Goal: Contribute content: Contribute content

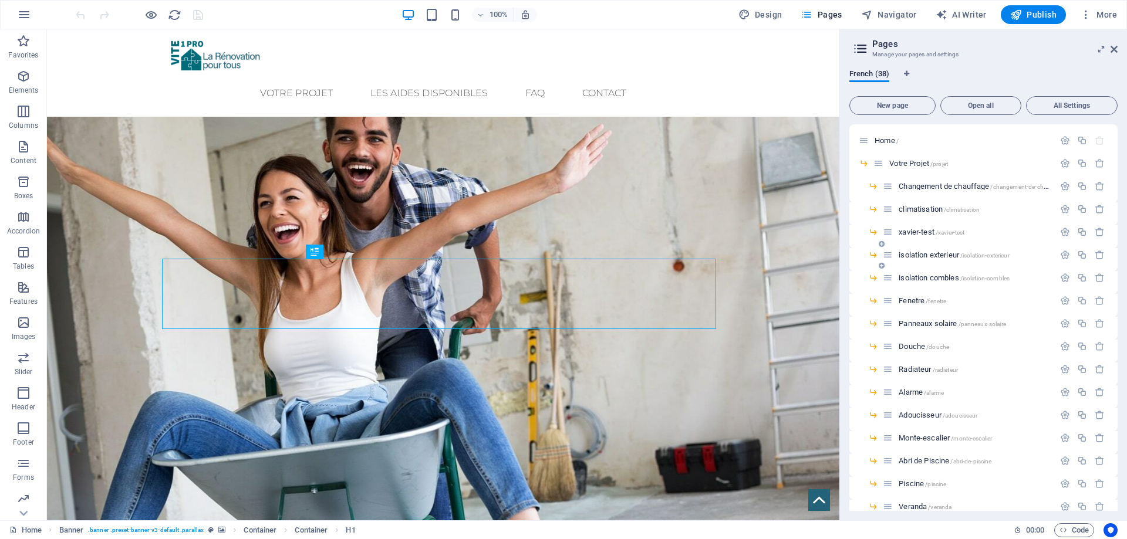
scroll to position [117, 0]
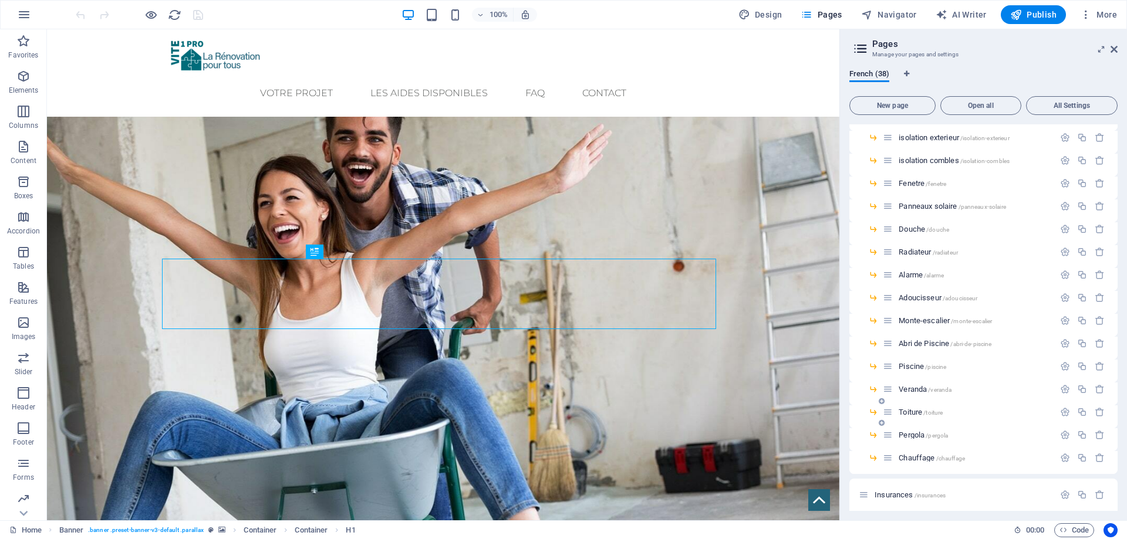
click at [930, 411] on span "/toiture" at bounding box center [932, 413] width 19 height 6
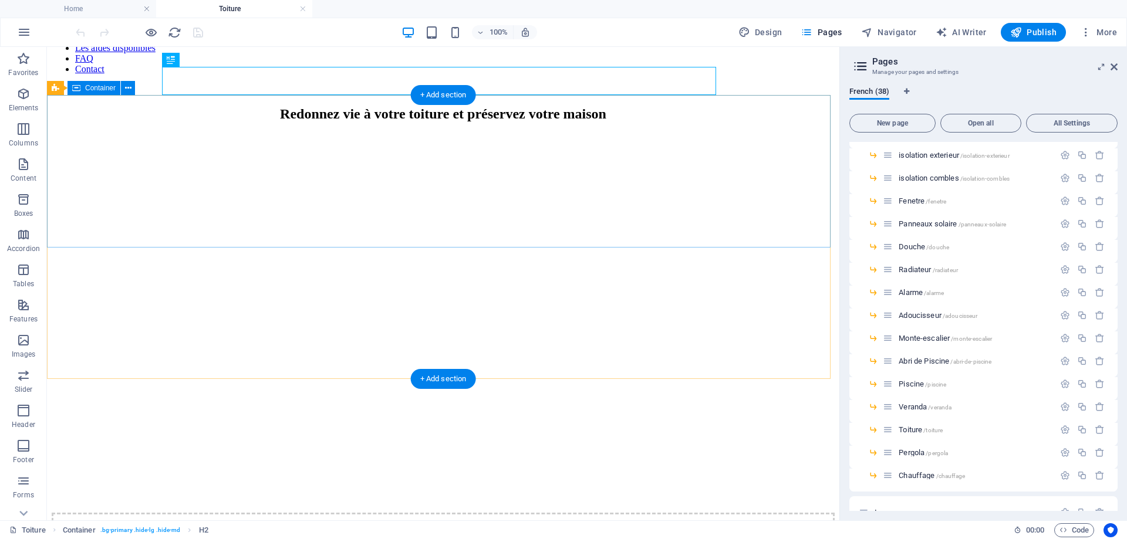
scroll to position [235, 0]
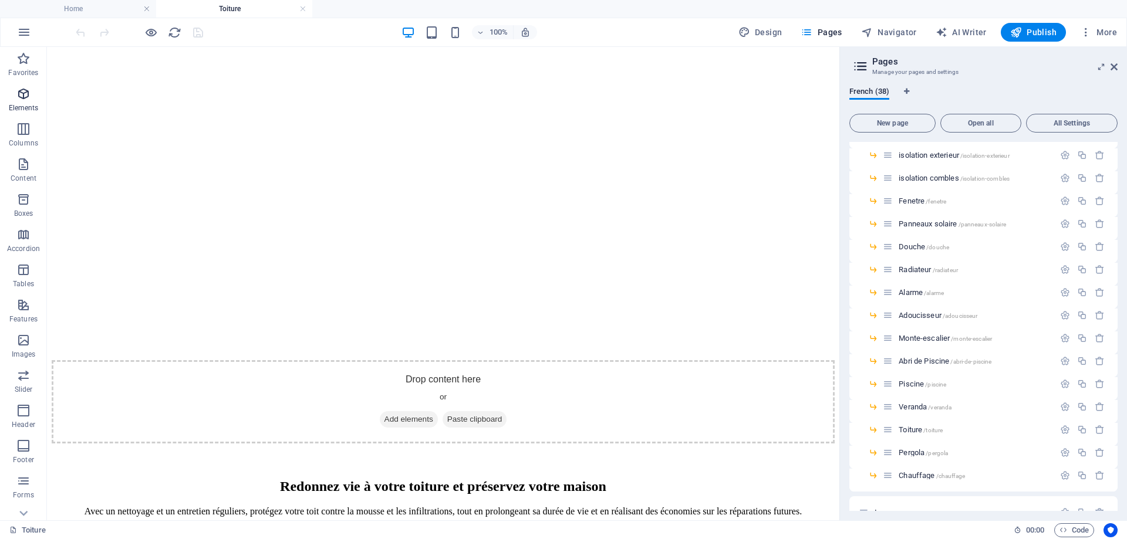
click at [25, 107] on p "Elements" at bounding box center [24, 107] width 30 height 9
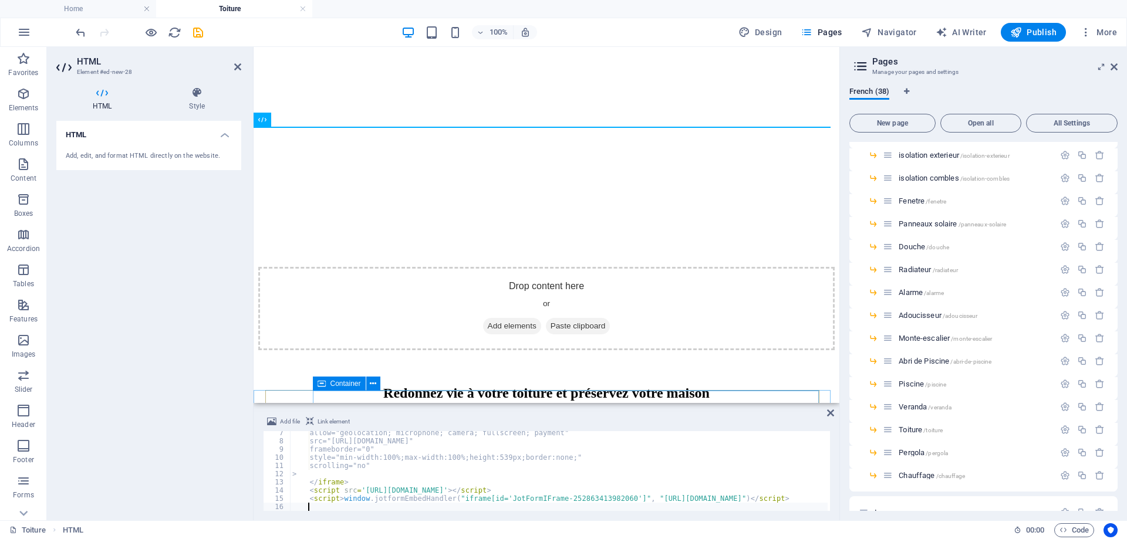
scroll to position [52, 0]
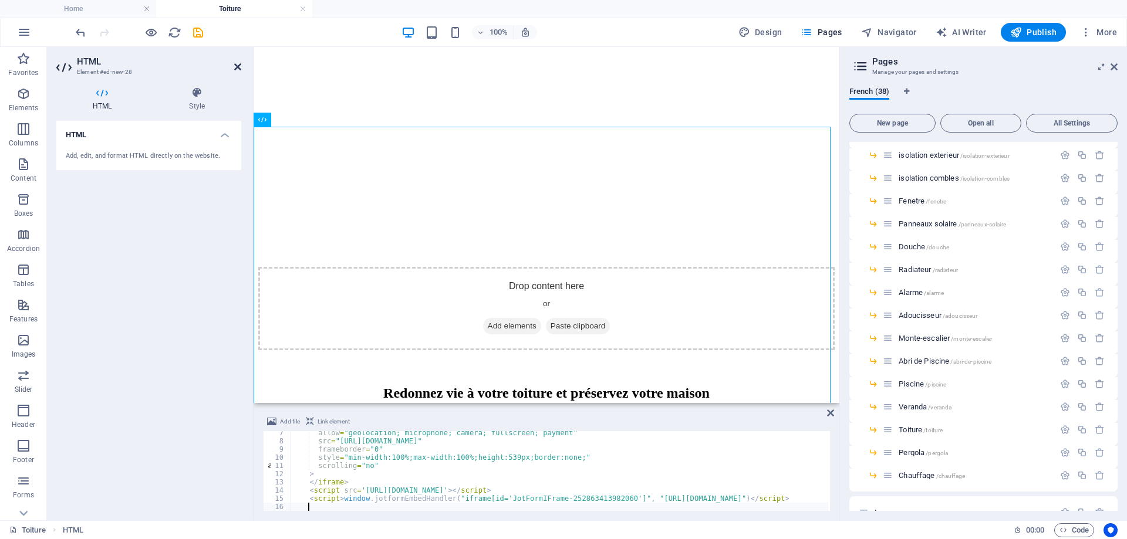
drag, startPoint x: 238, startPoint y: 68, endPoint x: 190, endPoint y: 22, distance: 66.4
click at [238, 68] on icon at bounding box center [237, 66] width 7 height 9
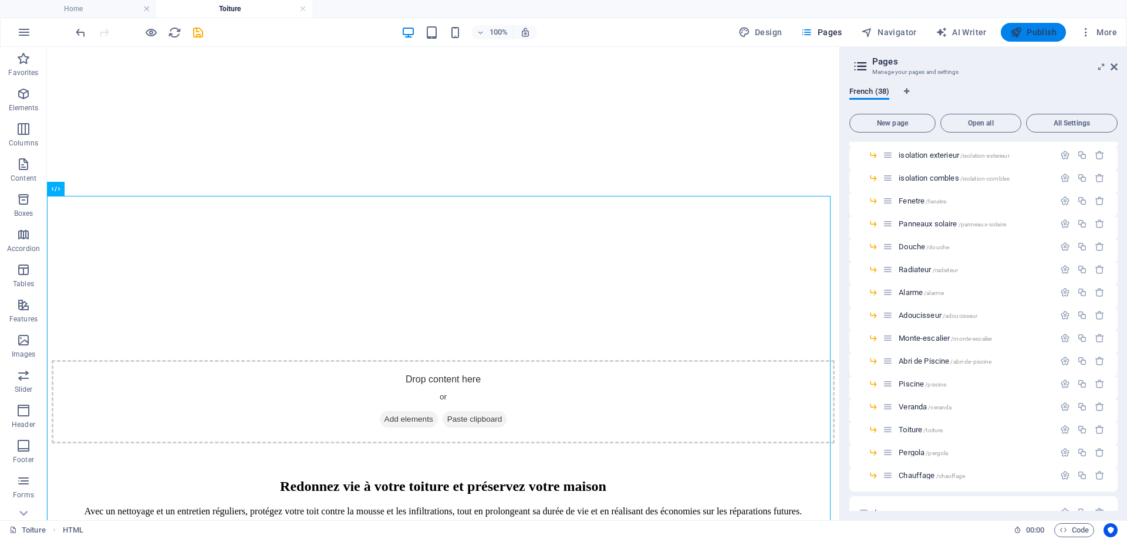
click at [1026, 29] on span "Publish" at bounding box center [1033, 32] width 46 height 12
select select
checkbox input "false"
